Goal: Information Seeking & Learning: Learn about a topic

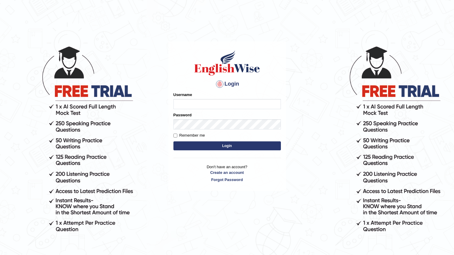
click at [197, 102] on input "Username" at bounding box center [226, 104] width 107 height 10
type input "IshaP"
click at [178, 135] on label "Remember me" at bounding box center [189, 136] width 32 height 6
click at [177, 135] on input "Remember me" at bounding box center [175, 136] width 4 height 4
checkbox input "true"
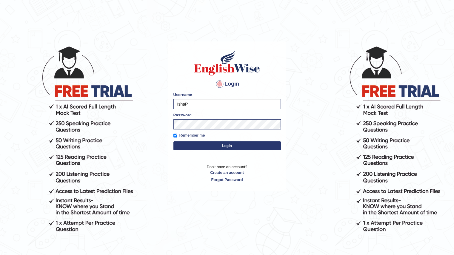
click at [221, 147] on button "Login" at bounding box center [226, 146] width 107 height 9
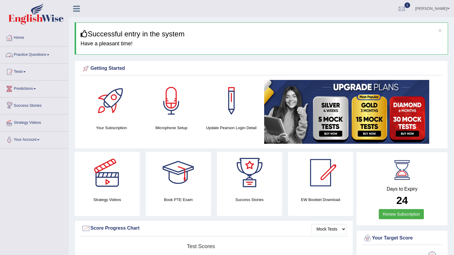
click at [25, 54] on link "Practice Questions" at bounding box center [34, 54] width 68 height 15
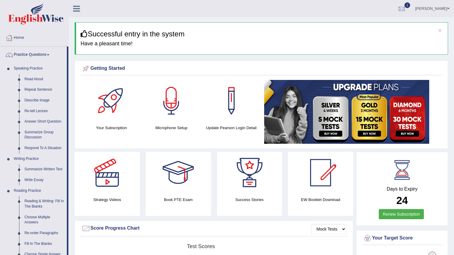
click at [25, 54] on link "Practice Questions" at bounding box center [33, 54] width 67 height 15
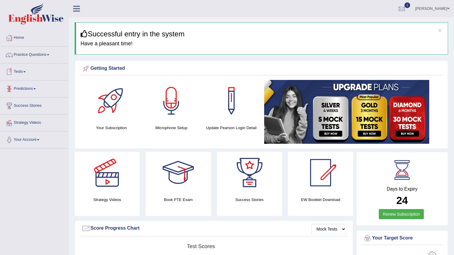
click at [25, 73] on link "Tests" at bounding box center [34, 71] width 68 height 15
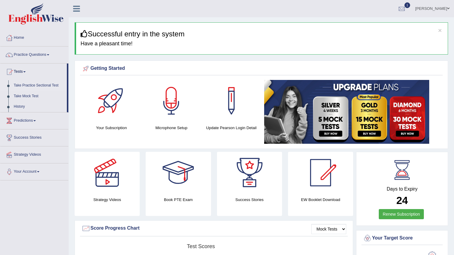
click at [27, 84] on link "Take Practice Sectional Test" at bounding box center [39, 85] width 56 height 11
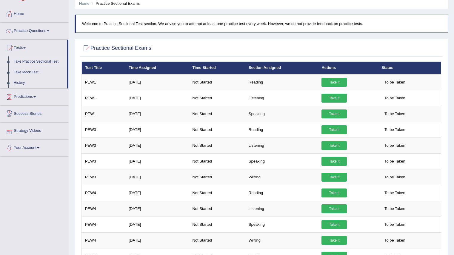
scroll to position [23, 0]
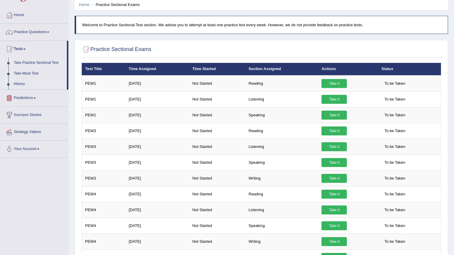
click at [22, 86] on link "History" at bounding box center [39, 84] width 56 height 11
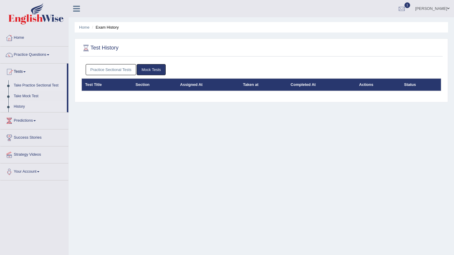
click at [25, 83] on link "Take Practice Sectional Test" at bounding box center [39, 85] width 56 height 11
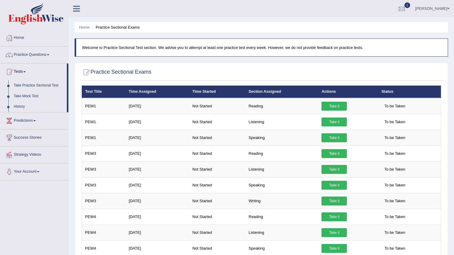
click at [21, 104] on link "History" at bounding box center [39, 107] width 56 height 11
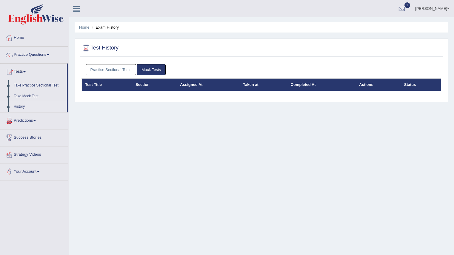
click at [108, 64] on link "Practice Sectional Tests" at bounding box center [111, 69] width 51 height 11
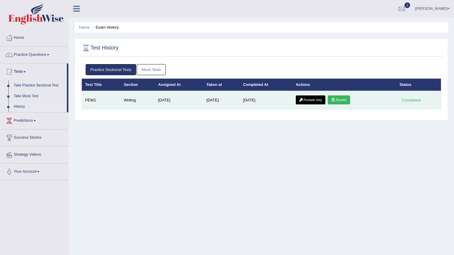
click at [340, 100] on link "Scores" at bounding box center [339, 100] width 22 height 9
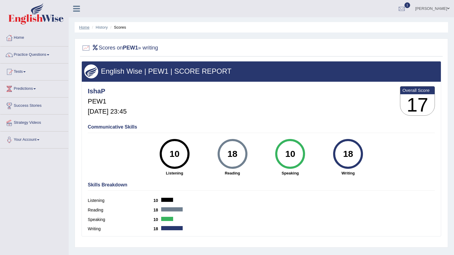
click at [82, 24] on li "Home" at bounding box center [84, 27] width 10 height 6
click at [82, 26] on link "Home" at bounding box center [84, 27] width 10 height 4
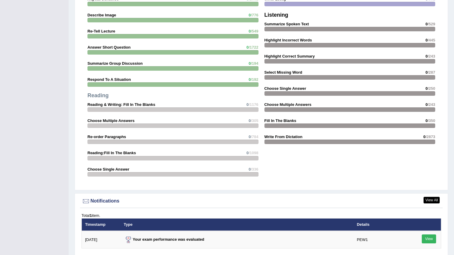
scroll to position [624, 0]
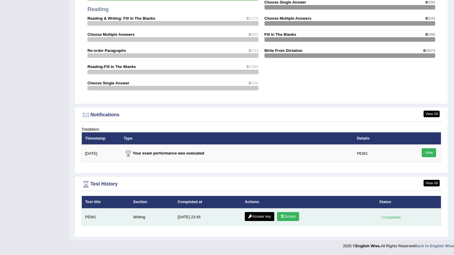
click at [250, 216] on icon at bounding box center [250, 217] width 4 height 4
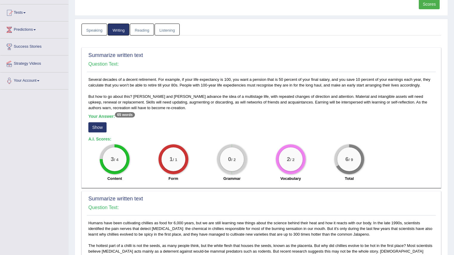
scroll to position [60, 0]
click at [99, 127] on button "Show" at bounding box center [97, 127] width 18 height 10
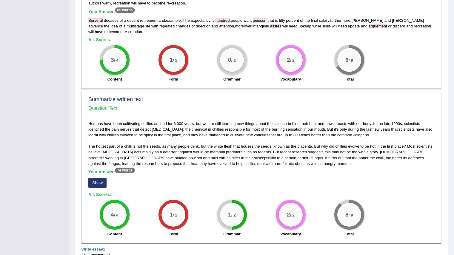
scroll to position [179, 0]
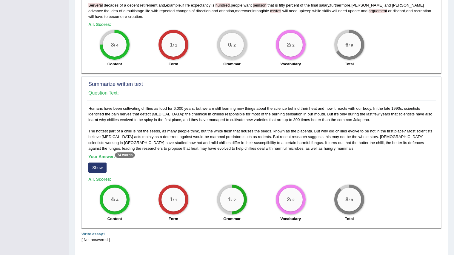
click at [91, 170] on button "Show" at bounding box center [97, 168] width 18 height 10
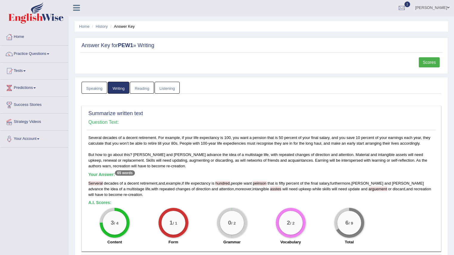
scroll to position [0, 0]
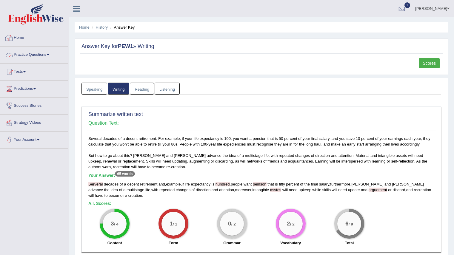
click at [36, 51] on link "Practice Questions" at bounding box center [34, 54] width 68 height 15
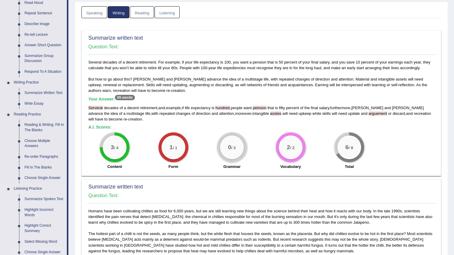
scroll to position [76, 0]
click at [33, 102] on link "Write Essay" at bounding box center [44, 104] width 45 height 11
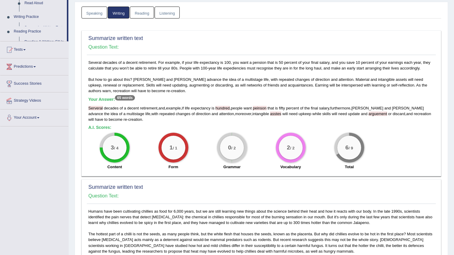
click at [33, 125] on div "Toggle navigation Home Practice Questions Speaking Practice Read Aloud Repeat S…" at bounding box center [227, 157] width 454 height 467
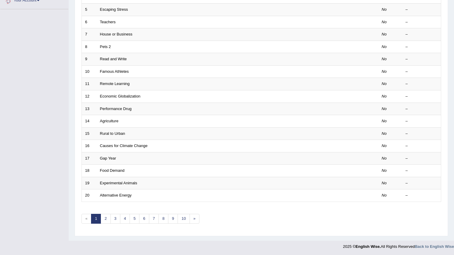
scroll to position [140, 0]
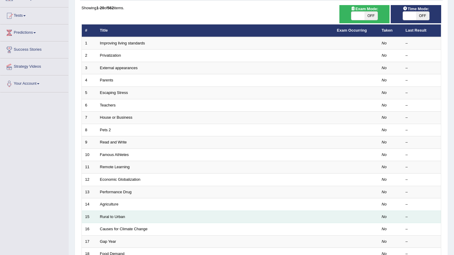
click at [104, 217] on td "Rural to Urban" at bounding box center [215, 217] width 237 height 13
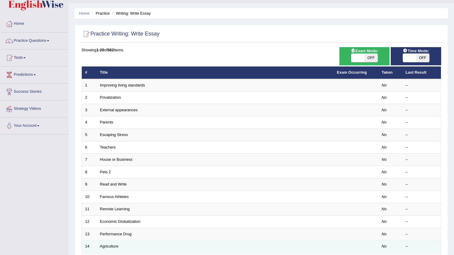
scroll to position [0, 0]
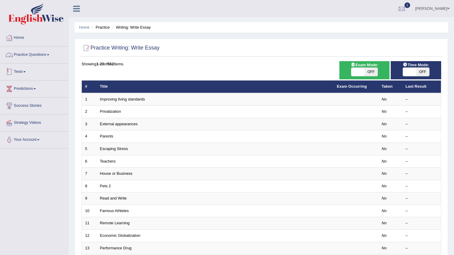
click at [42, 53] on link "Practice Questions" at bounding box center [34, 54] width 68 height 15
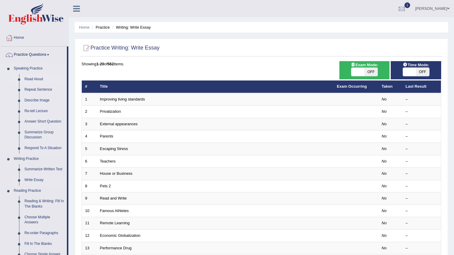
click at [31, 79] on link "Read Aloud" at bounding box center [44, 79] width 45 height 11
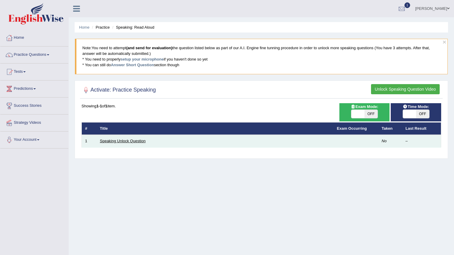
click at [122, 140] on link "Speaking Unlock Question" at bounding box center [123, 141] width 46 height 4
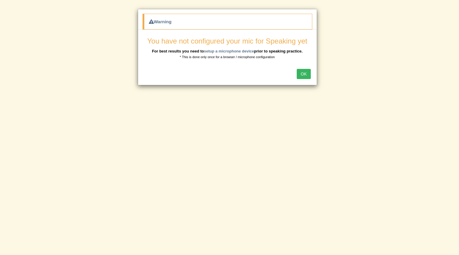
click at [303, 72] on button "OK" at bounding box center [303, 74] width 14 height 10
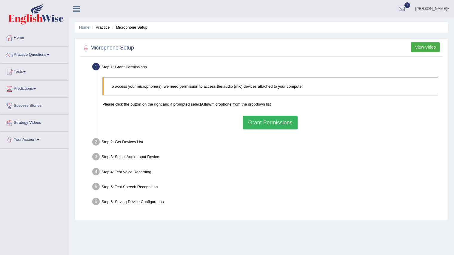
click at [287, 119] on button "Grant Permissions" at bounding box center [270, 123] width 54 height 14
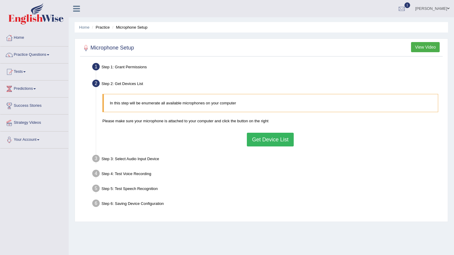
click at [261, 123] on p "Please make sure your microphone is attached to your computer and click the but…" at bounding box center [270, 121] width 336 height 6
click at [268, 141] on button "Get Device List" at bounding box center [270, 140] width 47 height 14
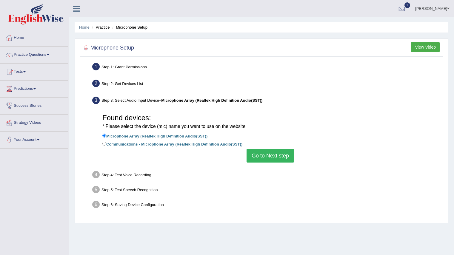
click at [83, 24] on ul "Home Practice Microphone Setup" at bounding box center [261, 27] width 373 height 10
click at [32, 51] on link "Practice Questions" at bounding box center [34, 54] width 68 height 15
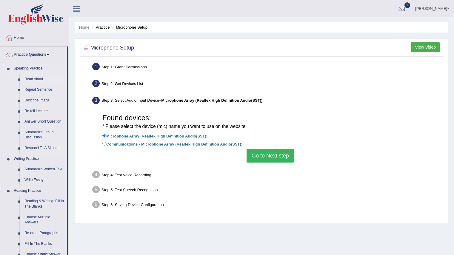
click at [34, 79] on link "Read Aloud" at bounding box center [44, 79] width 45 height 11
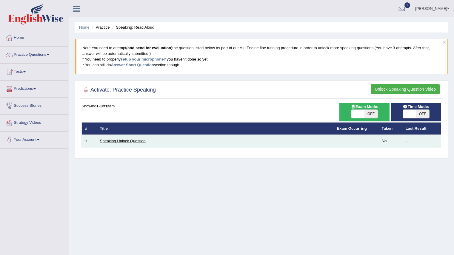
click at [117, 142] on link "Speaking Unlock Question" at bounding box center [123, 141] width 46 height 4
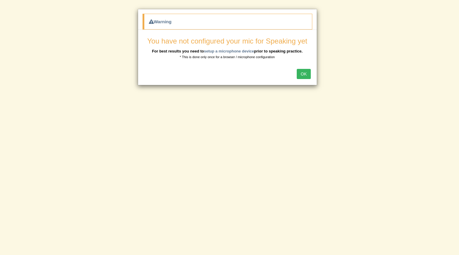
click at [299, 76] on button "OK" at bounding box center [303, 74] width 14 height 10
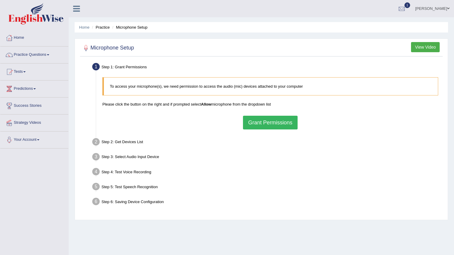
click at [250, 122] on button "Grant Permissions" at bounding box center [270, 123] width 54 height 14
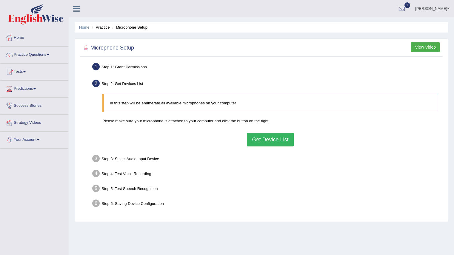
click at [266, 135] on button "Get Device List" at bounding box center [270, 140] width 47 height 14
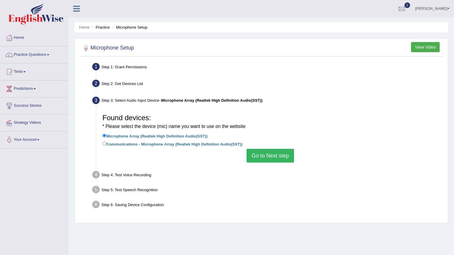
click at [146, 67] on div "Step 1: Grant Permissions" at bounding box center [268, 67] width 356 height 13
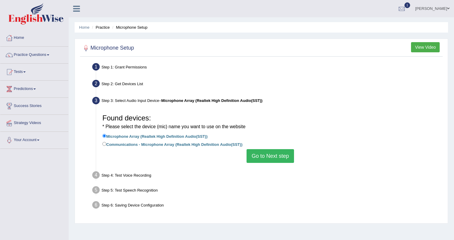
click at [176, 86] on div "Step 2: Get Devices List" at bounding box center [268, 84] width 356 height 13
click at [84, 26] on link "Home" at bounding box center [84, 27] width 10 height 4
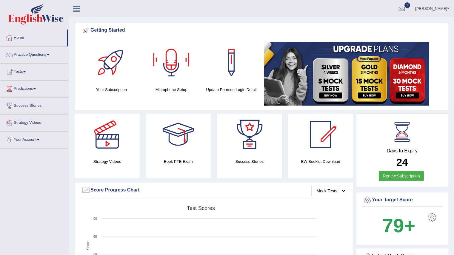
click at [166, 82] on div at bounding box center [171, 63] width 42 height 42
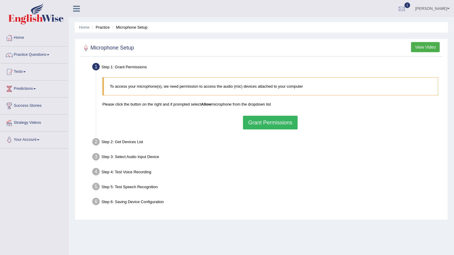
click at [253, 119] on button "Grant Permissions" at bounding box center [270, 123] width 54 height 14
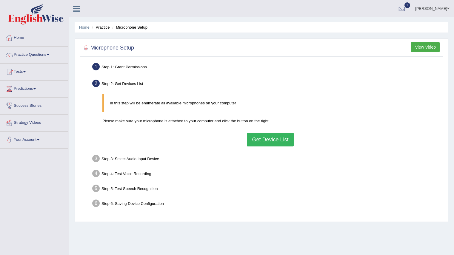
click at [267, 144] on button "Get Device List" at bounding box center [270, 140] width 47 height 14
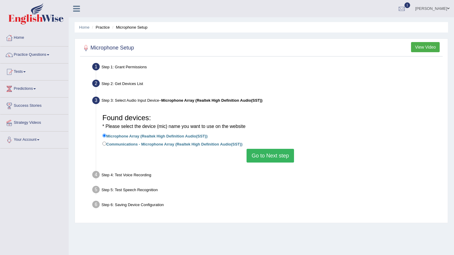
click at [256, 156] on button "Go to Next step" at bounding box center [270, 156] width 47 height 14
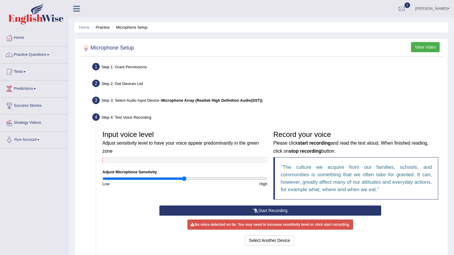
click at [256, 210] on icon at bounding box center [255, 211] width 5 height 4
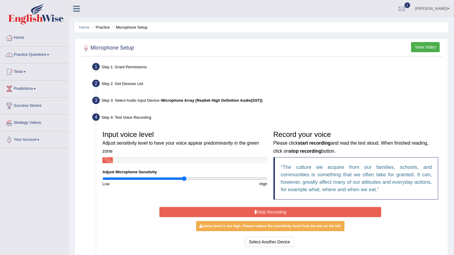
click at [256, 210] on icon at bounding box center [255, 212] width 3 height 4
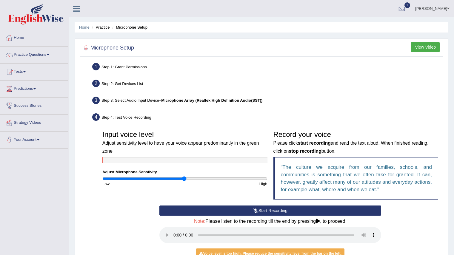
click at [278, 212] on button "Start Recording" at bounding box center [270, 211] width 222 height 10
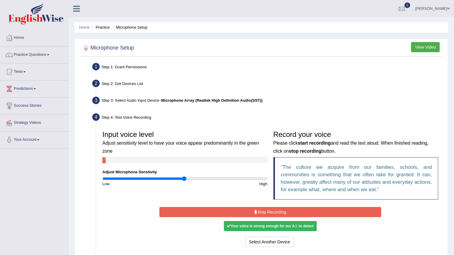
click at [278, 212] on button "Stop Recording" at bounding box center [270, 212] width 222 height 10
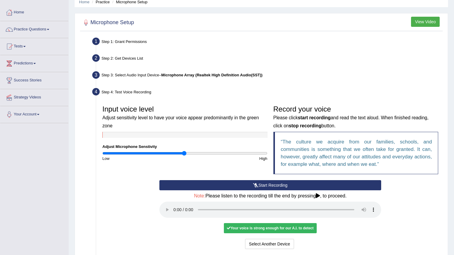
scroll to position [60, 0]
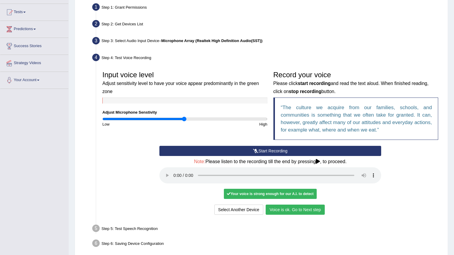
click at [305, 208] on button "Voice is ok. Go to Next step" at bounding box center [295, 210] width 59 height 10
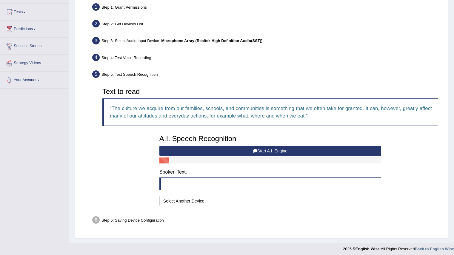
click at [263, 149] on button "Start A.I. Engine" at bounding box center [270, 151] width 222 height 10
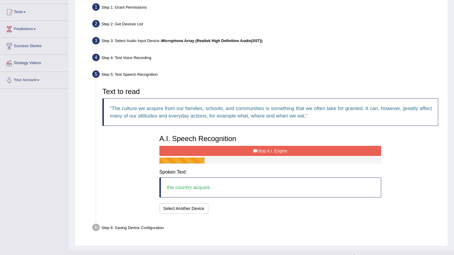
click at [263, 149] on button "Stop A.I. Engine" at bounding box center [270, 151] width 222 height 10
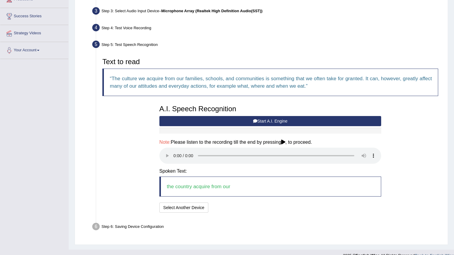
scroll to position [99, 0]
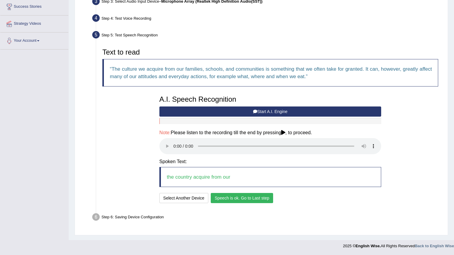
click at [225, 196] on button "Speech is ok. Go to Last step" at bounding box center [242, 198] width 62 height 10
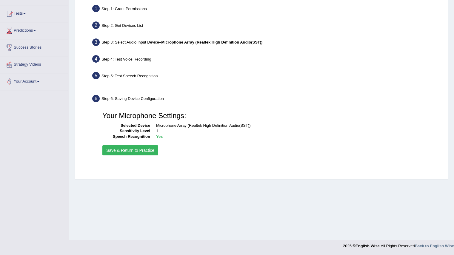
scroll to position [58, 0]
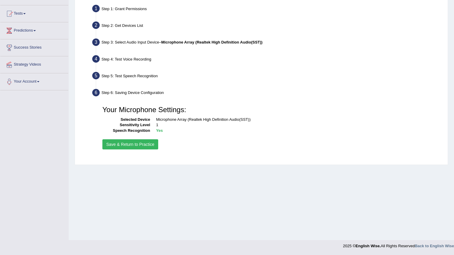
click at [128, 139] on div "Your Microphone Settings: Selected Device Microphone Array (Realtek High Defini…" at bounding box center [270, 127] width 342 height 54
click at [128, 141] on button "Save & Return to Practice" at bounding box center [130, 144] width 56 height 10
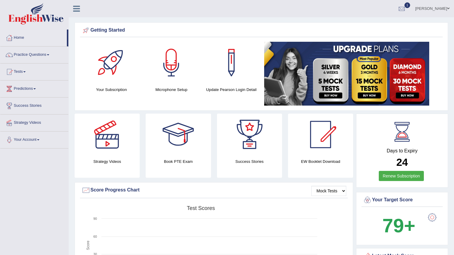
click at [30, 54] on link "Practice Questions" at bounding box center [34, 54] width 68 height 15
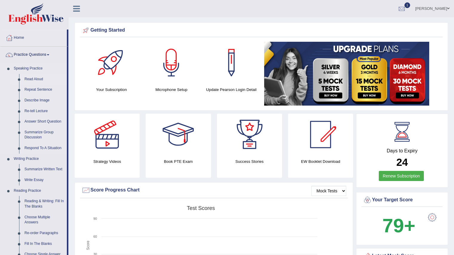
click at [38, 78] on link "Read Aloud" at bounding box center [44, 79] width 45 height 11
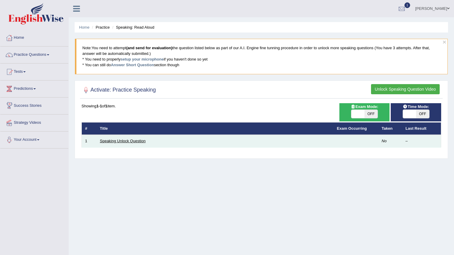
click at [124, 140] on link "Speaking Unlock Question" at bounding box center [123, 141] width 46 height 4
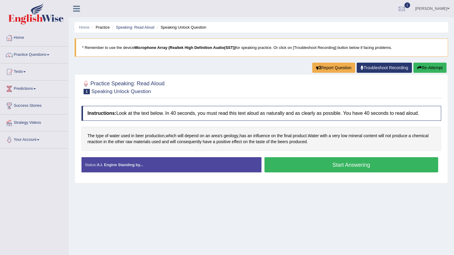
click at [304, 167] on button "Start Answering" at bounding box center [352, 164] width 174 height 15
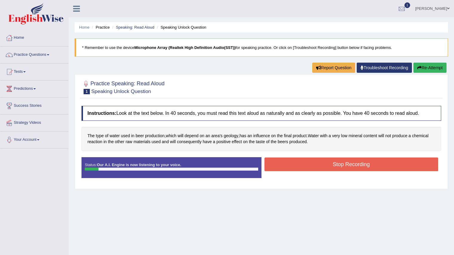
click at [304, 167] on button "Stop Recording" at bounding box center [352, 165] width 174 height 14
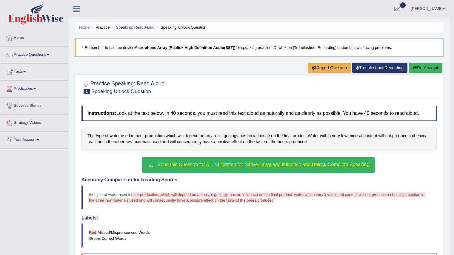
click at [254, 165] on span "Send this Question for A.I. calibration for Native Language Influence and Unloc…" at bounding box center [264, 164] width 212 height 5
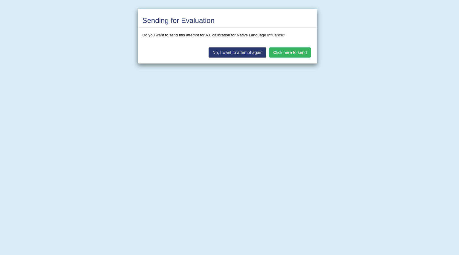
click at [291, 51] on button "Click here to send" at bounding box center [289, 52] width 41 height 10
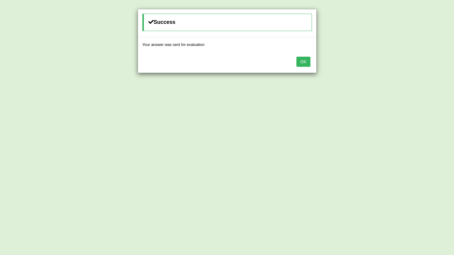
click at [306, 60] on button "OK" at bounding box center [303, 62] width 14 height 10
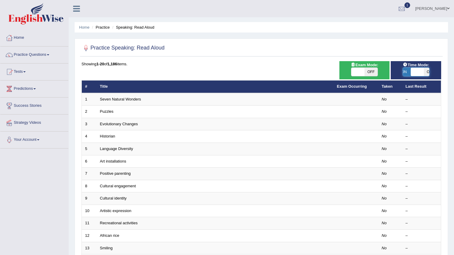
drag, startPoint x: 410, startPoint y: 72, endPoint x: 420, endPoint y: 72, distance: 10.7
click at [420, 72] on span at bounding box center [417, 72] width 13 height 8
checkbox input "true"
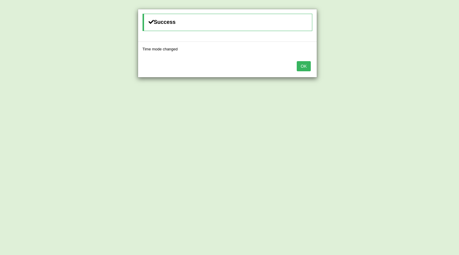
click at [303, 66] on button "OK" at bounding box center [303, 66] width 14 height 10
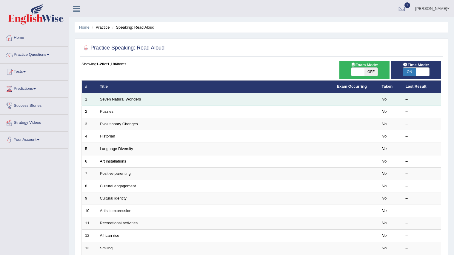
click at [127, 99] on link "Seven Natural Wonders" at bounding box center [120, 99] width 41 height 4
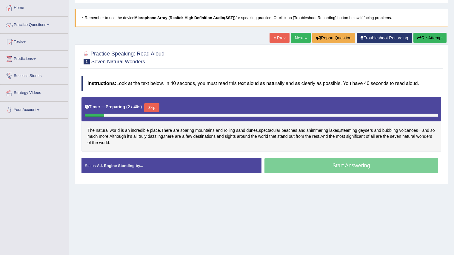
scroll to position [58, 0]
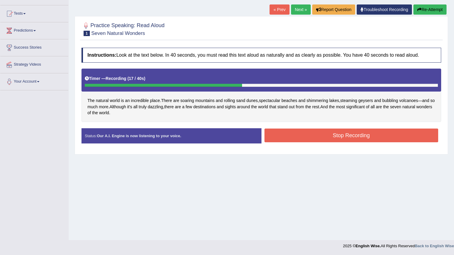
click at [432, 11] on button "Re-Attempt" at bounding box center [429, 9] width 33 height 10
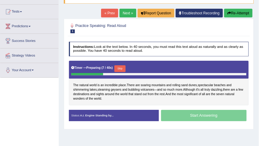
scroll to position [58, 0]
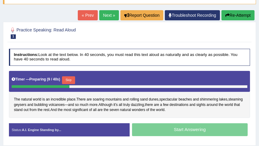
click at [181, 62] on h4 "Instructions: Look at the text below. In 40 seconds, you must read this text al…" at bounding box center [130, 57] width 242 height 17
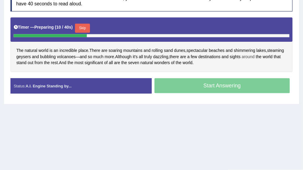
scroll to position [127, 0]
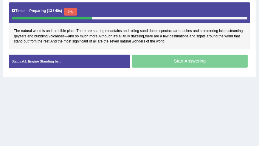
click at [71, 11] on button "Skip" at bounding box center [70, 12] width 13 height 8
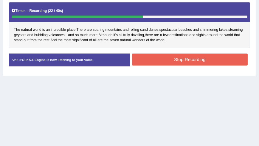
click at [164, 57] on button "Stop Recording" at bounding box center [190, 59] width 116 height 12
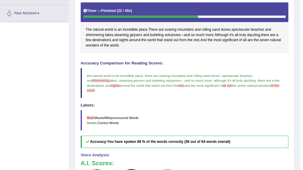
drag, startPoint x: 235, startPoint y: 4, endPoint x: 204, endPoint y: 115, distance: 114.9
click at [204, 115] on blockquote "Red: Missed/Mispronounced Words Green: Correct Words" at bounding box center [185, 120] width 208 height 20
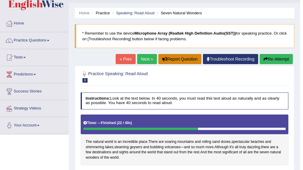
scroll to position [0, 0]
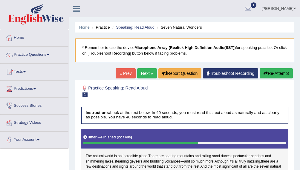
click at [140, 45] on b "Microphone Array (Realtek High Definition Audio(SST))" at bounding box center [184, 47] width 101 height 4
click at [142, 76] on link "Next »" at bounding box center [147, 73] width 20 height 10
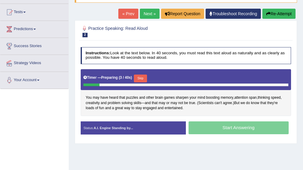
scroll to position [79, 0]
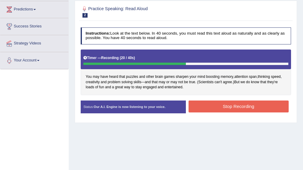
click at [219, 105] on button "Stop Recording" at bounding box center [238, 107] width 100 height 12
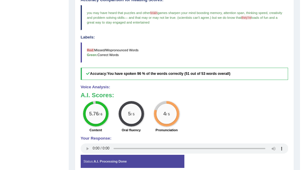
scroll to position [182, 0]
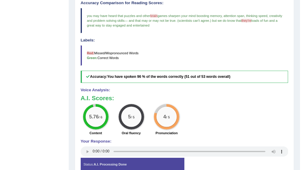
click at [251, 20] on span "they're" at bounding box center [246, 21] width 10 height 4
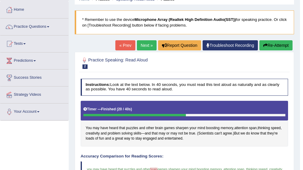
scroll to position [27, 0]
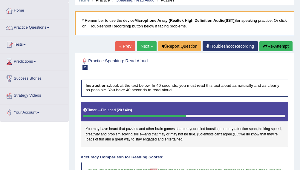
click at [143, 46] on link "Next »" at bounding box center [147, 46] width 20 height 10
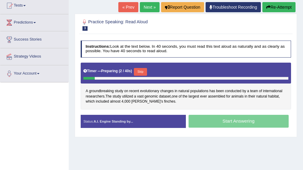
scroll to position [66, 0]
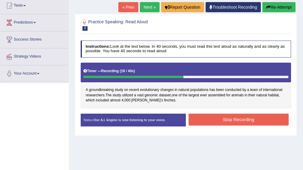
click at [217, 119] on button "Stop Recording" at bounding box center [238, 120] width 100 height 12
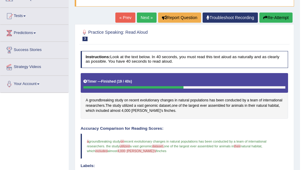
scroll to position [56, 0]
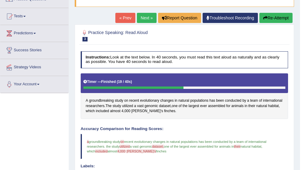
click at [266, 17] on button "Re-Attempt" at bounding box center [275, 18] width 33 height 10
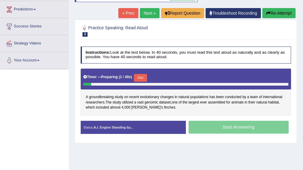
scroll to position [79, 0]
click at [144, 76] on button "Skip" at bounding box center [140, 78] width 13 height 8
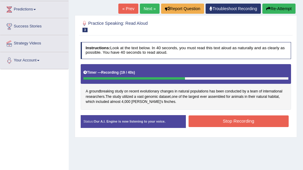
click at [215, 116] on button "Stop Recording" at bounding box center [238, 122] width 100 height 12
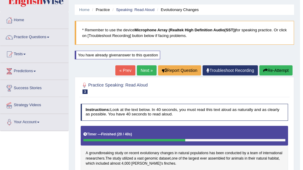
scroll to position [16, 0]
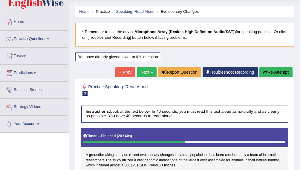
click at [36, 38] on link "Practice Questions" at bounding box center [34, 38] width 68 height 15
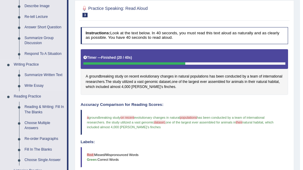
scroll to position [76, 0]
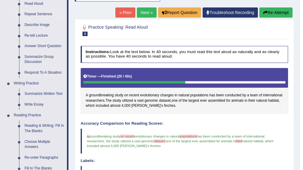
click at [33, 14] on link "Repeat Sentence" at bounding box center [44, 14] width 45 height 11
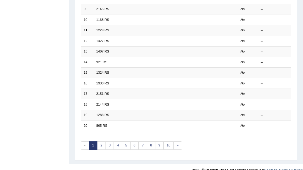
scroll to position [172, 0]
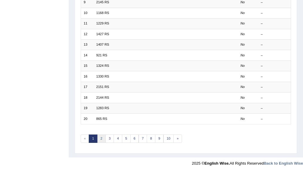
click at [99, 135] on link "2" at bounding box center [101, 139] width 9 height 8
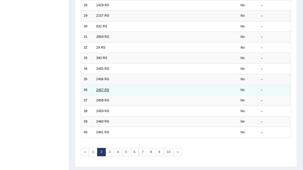
scroll to position [172, 0]
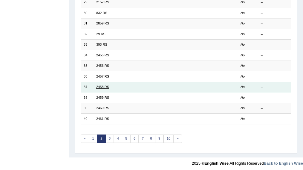
click at [102, 85] on link "2458 RS" at bounding box center [102, 87] width 13 height 4
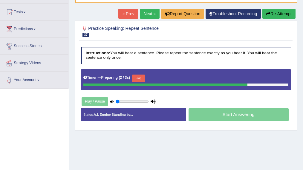
scroll to position [79, 0]
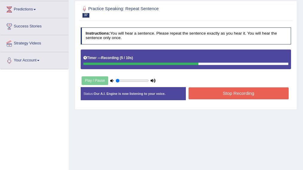
click at [212, 92] on button "Stop Recording" at bounding box center [238, 93] width 100 height 12
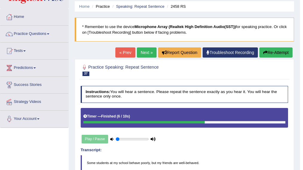
scroll to position [1, 0]
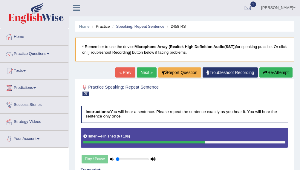
click at [40, 53] on link "Practice Questions" at bounding box center [34, 53] width 68 height 15
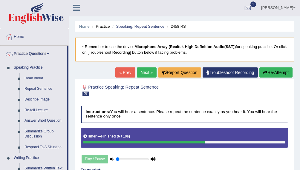
click at [143, 74] on link "Next »" at bounding box center [147, 72] width 20 height 10
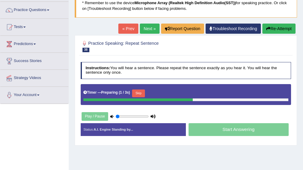
scroll to position [45, 0]
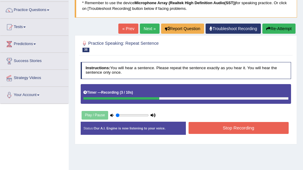
click at [211, 127] on button "Stop Recording" at bounding box center [238, 128] width 100 height 12
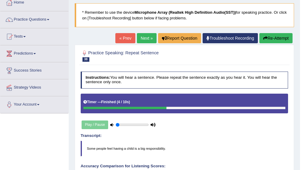
scroll to position [35, 0]
click at [140, 35] on link "Next »" at bounding box center [147, 38] width 20 height 10
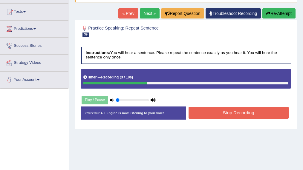
click at [205, 113] on button "Stop Recording" at bounding box center [238, 113] width 100 height 12
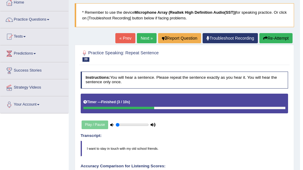
scroll to position [33, 0]
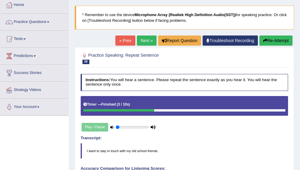
click at [143, 37] on link "Next »" at bounding box center [147, 41] width 20 height 10
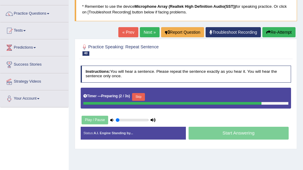
scroll to position [42, 0]
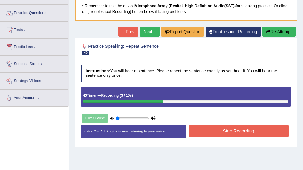
click at [215, 127] on button "Stop Recording" at bounding box center [238, 131] width 100 height 12
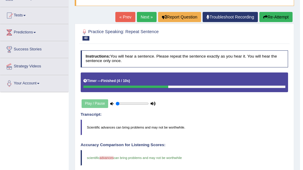
scroll to position [53, 0]
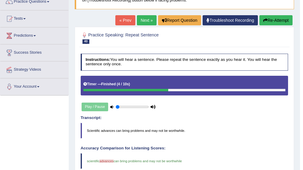
click at [271, 19] on button "Re-Attempt" at bounding box center [275, 20] width 33 height 10
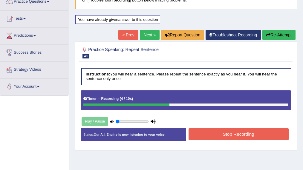
click at [228, 128] on button "Stop Recording" at bounding box center [238, 134] width 100 height 12
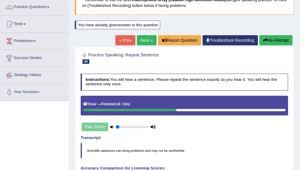
scroll to position [48, 0]
click at [276, 36] on button "Re-Attempt" at bounding box center [275, 40] width 33 height 10
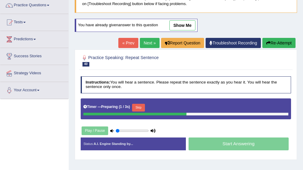
scroll to position [75, 0]
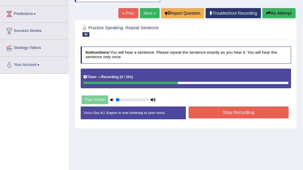
click at [220, 115] on button "Stop Recording" at bounding box center [238, 113] width 100 height 12
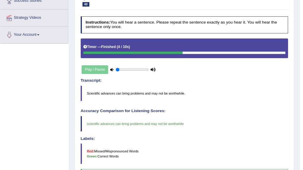
scroll to position [105, 0]
click at [53, 83] on div "Toggle navigation Home Practice Questions Speaking Practice Read Aloud Repeat S…" at bounding box center [150, 95] width 300 height 400
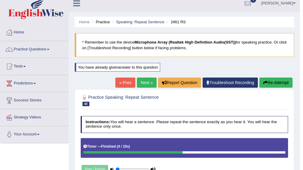
scroll to position [0, 0]
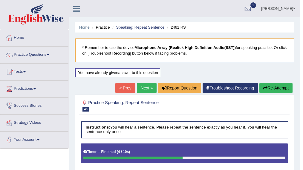
click at [37, 52] on link "Practice Questions" at bounding box center [34, 54] width 68 height 15
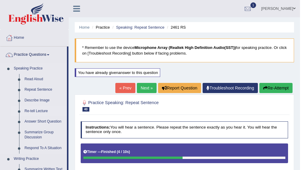
click at [41, 112] on link "Re-tell Lecture" at bounding box center [44, 111] width 45 height 11
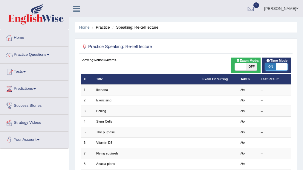
drag, startPoint x: 281, startPoint y: 67, endPoint x: 261, endPoint y: 67, distance: 20.3
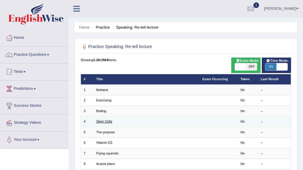
click at [105, 120] on link "Stem Cells" at bounding box center [104, 122] width 16 height 4
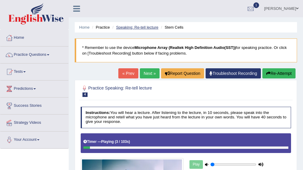
click at [139, 26] on link "Speaking: Re-tell lecture" at bounding box center [137, 27] width 42 height 4
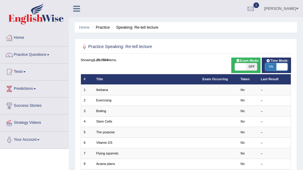
drag, startPoint x: 277, startPoint y: 70, endPoint x: 260, endPoint y: 67, distance: 17.5
click at [283, 68] on span at bounding box center [281, 66] width 11 height 7
checkbox input "false"
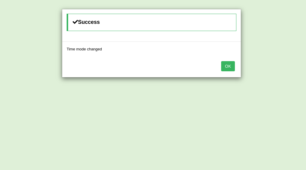
click at [226, 66] on button "OK" at bounding box center [228, 66] width 14 height 10
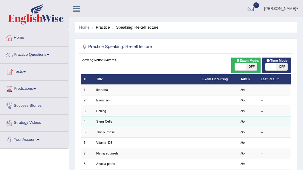
click at [109, 120] on link "Stem Cells" at bounding box center [104, 122] width 16 height 4
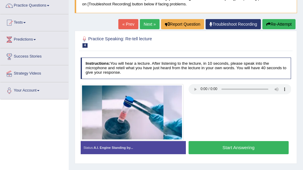
scroll to position [40, 0]
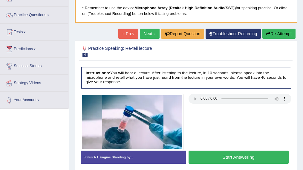
click at [150, 32] on link "Next »" at bounding box center [150, 34] width 20 height 10
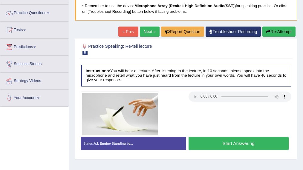
scroll to position [56, 0]
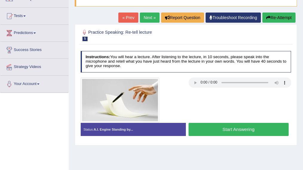
click at [222, 129] on button "Start Answering" at bounding box center [238, 129] width 100 height 13
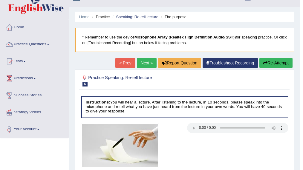
scroll to position [0, 0]
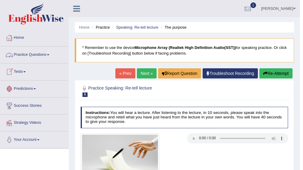
click at [24, 53] on link "Practice Questions" at bounding box center [34, 54] width 68 height 15
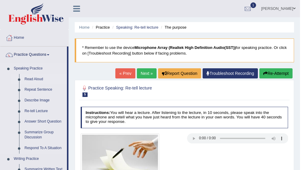
click at [30, 78] on link "Read Aloud" at bounding box center [44, 79] width 45 height 11
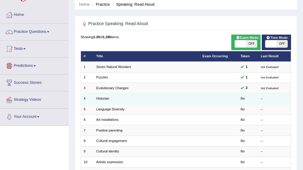
scroll to position [23, 0]
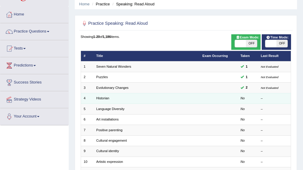
click at [139, 100] on td "Historian" at bounding box center [146, 98] width 106 height 10
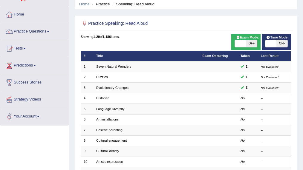
click at [281, 45] on span "OFF" at bounding box center [281, 43] width 11 height 7
checkbox input "true"
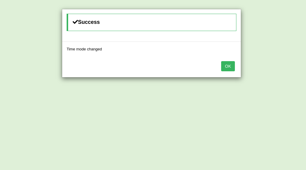
click at [223, 67] on button "OK" at bounding box center [228, 66] width 14 height 10
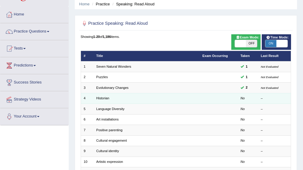
click at [243, 99] on em "No" at bounding box center [242, 98] width 4 height 4
click at [98, 96] on link "Historian" at bounding box center [102, 98] width 13 height 4
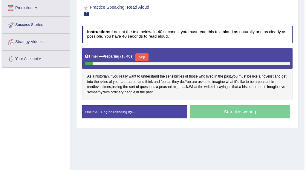
scroll to position [81, 0]
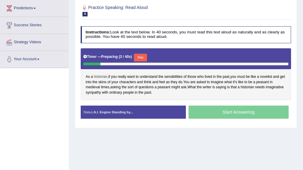
click at [99, 76] on span "historian" at bounding box center [100, 76] width 13 height 5
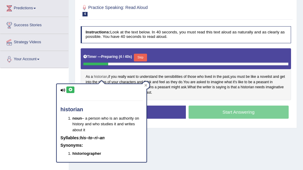
click at [99, 76] on span "historian" at bounding box center [100, 76] width 13 height 5
click at [68, 90] on icon at bounding box center [70, 90] width 4 height 4
click at [146, 86] on icon at bounding box center [145, 85] width 3 height 3
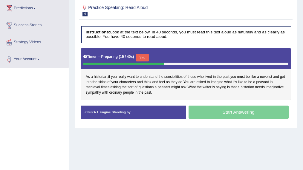
click at [144, 56] on button "Skip" at bounding box center [142, 58] width 13 height 8
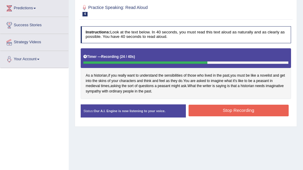
click at [225, 111] on button "Stop Recording" at bounding box center [238, 111] width 100 height 12
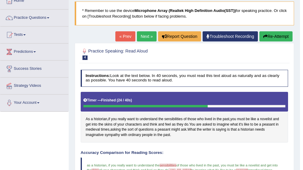
scroll to position [36, 0]
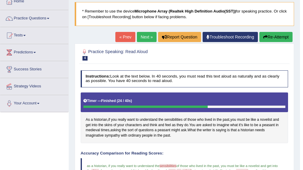
click at [139, 39] on link "Next »" at bounding box center [147, 37] width 20 height 10
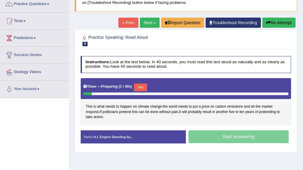
scroll to position [51, 0]
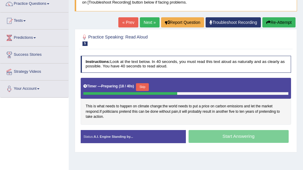
click at [143, 88] on button "Skip" at bounding box center [142, 87] width 13 height 8
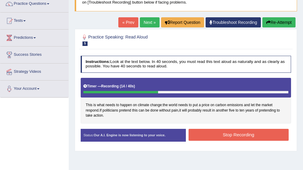
click at [223, 133] on button "Stop Recording" at bounding box center [238, 135] width 100 height 12
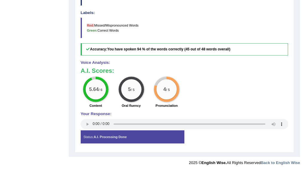
scroll to position [204, 0]
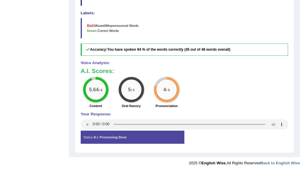
click at [144, 138] on div "Status: A.I. Processing Done" at bounding box center [133, 137] width 104 height 13
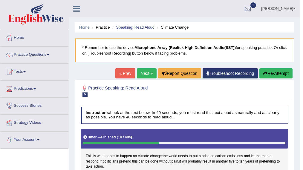
scroll to position [0, 0]
click at [84, 95] on span "5" at bounding box center [84, 95] width 5 height 4
click at [20, 89] on link "Predictions" at bounding box center [34, 88] width 68 height 15
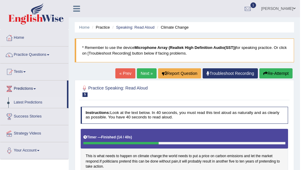
click at [23, 102] on link "Latest Predictions" at bounding box center [39, 102] width 56 height 11
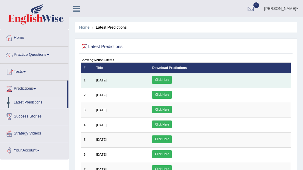
click at [172, 80] on link "Click Here" at bounding box center [162, 80] width 20 height 8
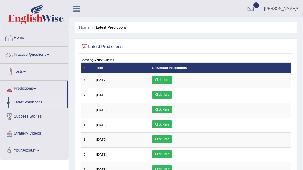
click at [21, 38] on link "Home" at bounding box center [34, 37] width 68 height 15
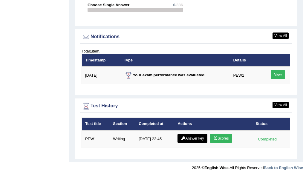
scroll to position [723, 0]
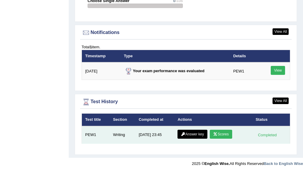
click at [218, 133] on link "Scores" at bounding box center [221, 134] width 22 height 9
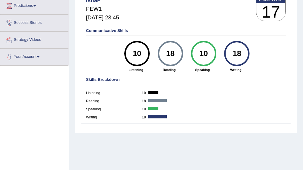
scroll to position [83, 0]
click at [238, 62] on div "18" at bounding box center [236, 53] width 19 height 21
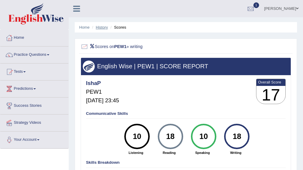
click at [102, 28] on link "History" at bounding box center [102, 27] width 12 height 4
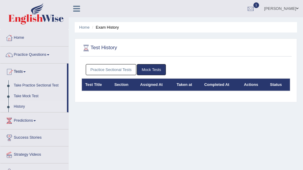
click at [119, 68] on link "Practice Sectional Tests" at bounding box center [111, 69] width 51 height 11
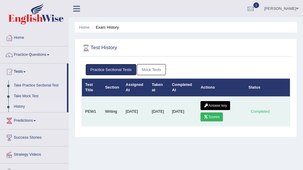
click at [210, 105] on link "Answer key" at bounding box center [215, 105] width 30 height 9
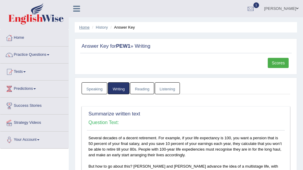
click at [82, 27] on link "Home" at bounding box center [84, 27] width 10 height 4
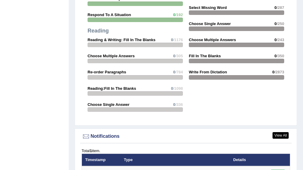
scroll to position [723, 0]
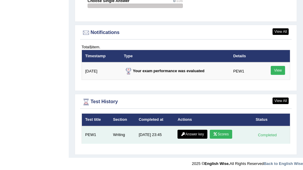
click at [190, 133] on link "Answer key" at bounding box center [192, 134] width 30 height 9
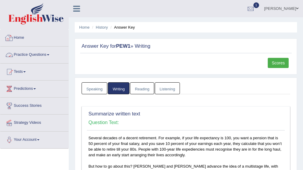
click at [20, 41] on link "Home" at bounding box center [34, 37] width 68 height 15
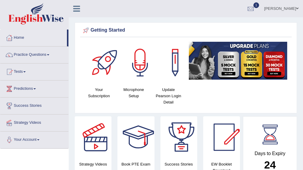
click at [234, 25] on div "Getting Started Your Subscription Microphone Setup Update Pearson Login Detail ×" at bounding box center [186, 67] width 222 height 91
click at [255, 7] on div at bounding box center [250, 8] width 9 height 9
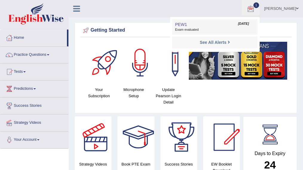
click at [228, 29] on span "Exam evaluated" at bounding box center [214, 29] width 79 height 5
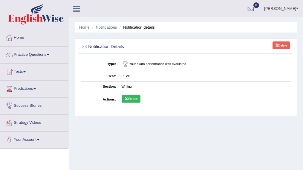
click at [129, 100] on link "Scores" at bounding box center [131, 99] width 19 height 8
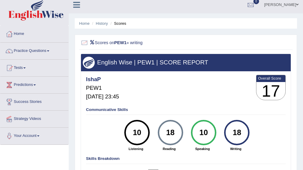
scroll to position [3, 0]
